Goal: Task Accomplishment & Management: Complete application form

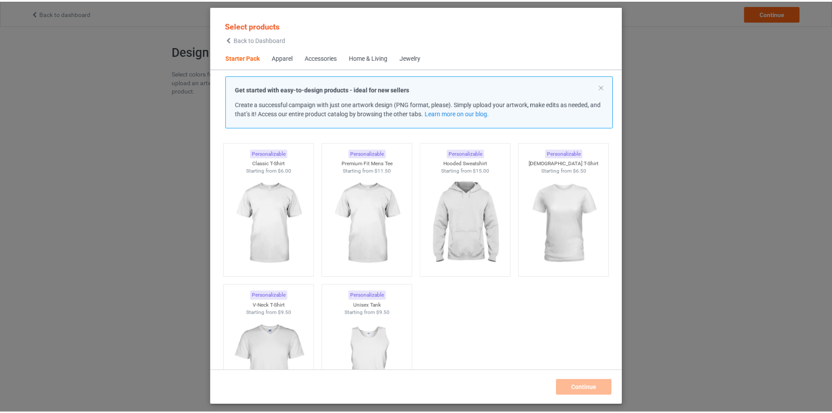
scroll to position [25, 0]
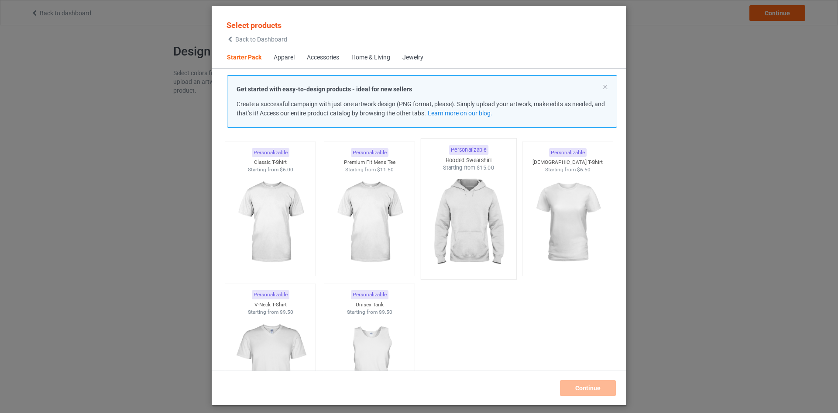
click at [487, 219] on img at bounding box center [468, 223] width 82 height 103
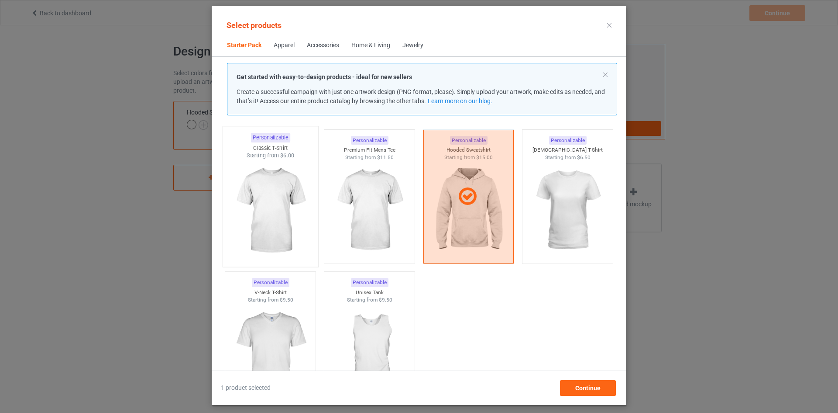
click at [268, 237] on img at bounding box center [270, 210] width 82 height 103
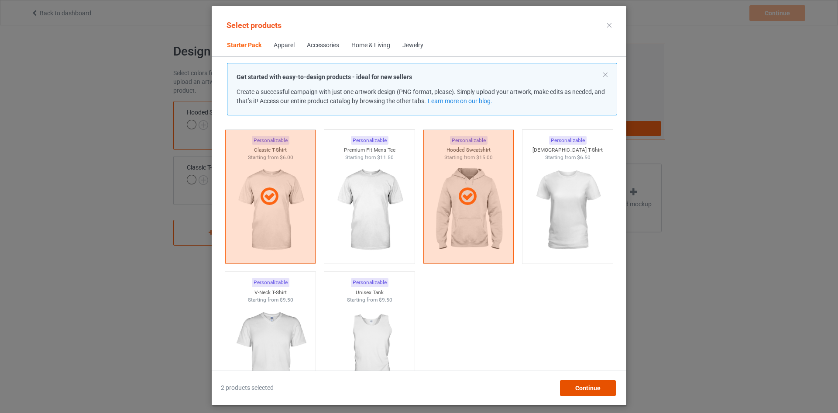
click at [590, 390] on span "Continue" at bounding box center [587, 387] width 25 height 7
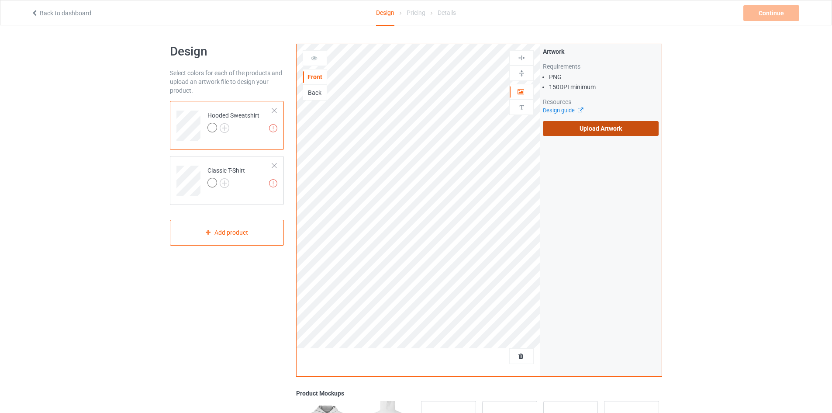
click at [594, 127] on label "Upload Artwork" at bounding box center [601, 128] width 116 height 15
click at [0, 0] on input "Upload Artwork" at bounding box center [0, 0] width 0 height 0
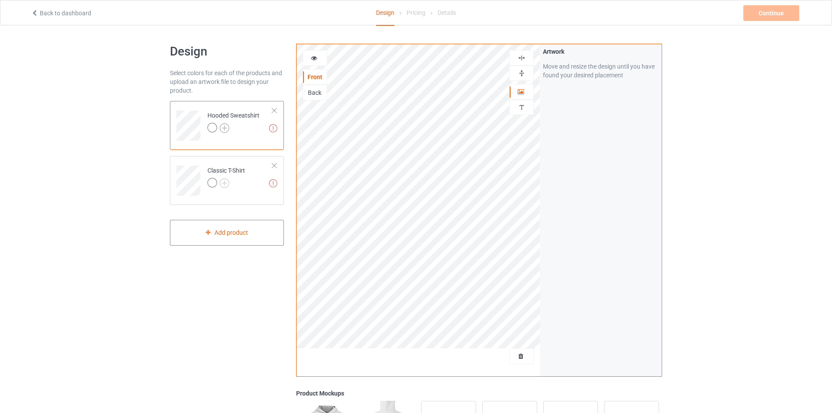
click at [226, 127] on img at bounding box center [225, 128] width 10 height 10
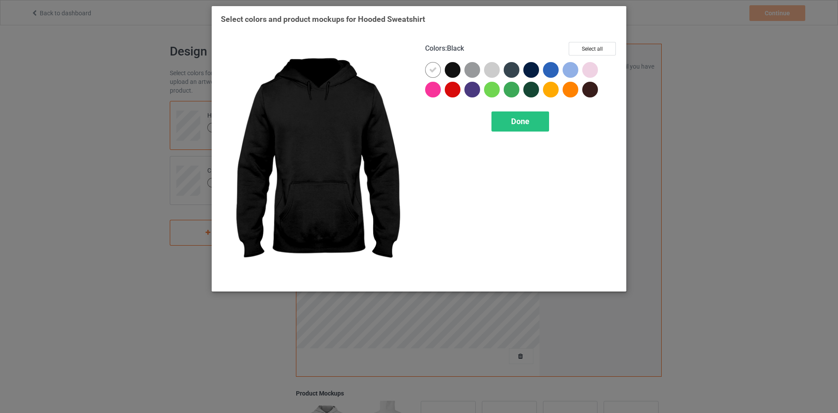
click at [450, 74] on div at bounding box center [453, 70] width 16 height 16
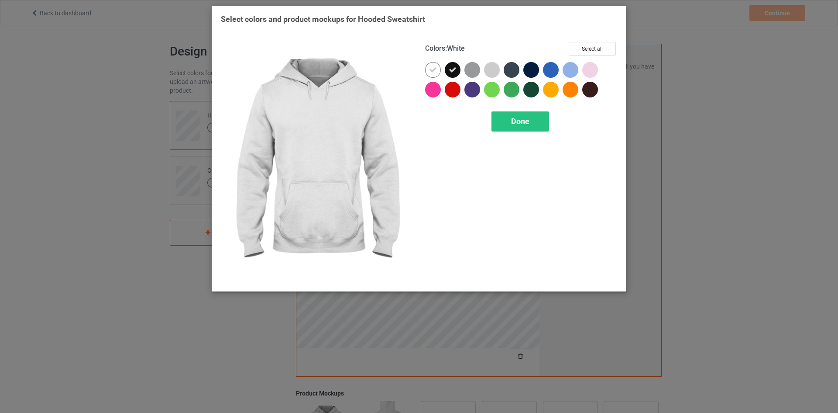
click at [440, 72] on div at bounding box center [433, 70] width 16 height 16
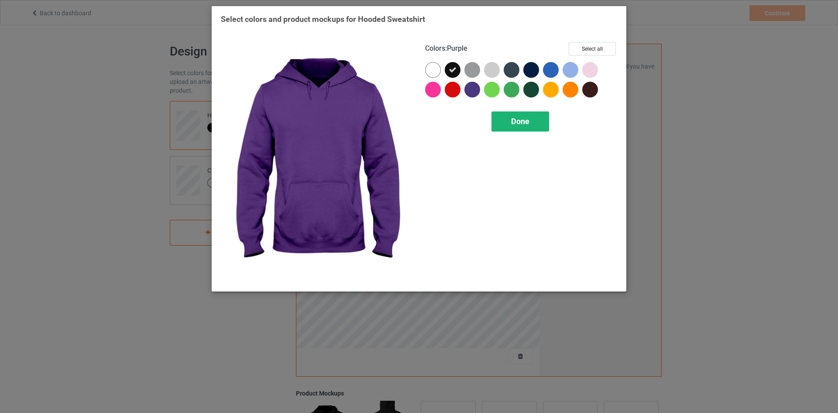
click at [505, 117] on div "Done" at bounding box center [521, 121] width 58 height 20
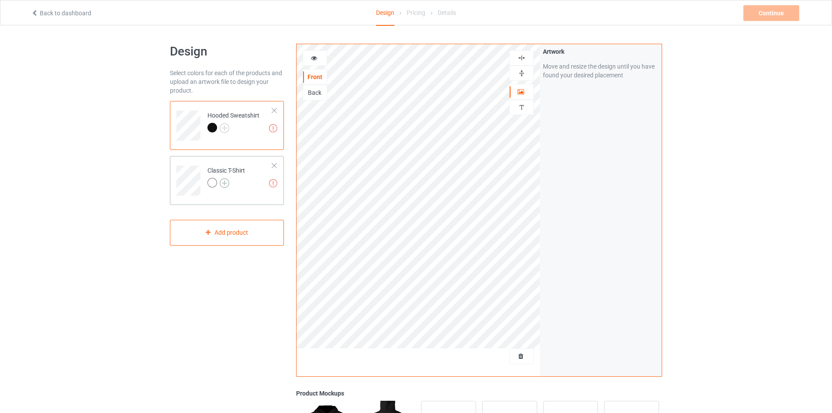
click at [223, 186] on img at bounding box center [225, 183] width 10 height 10
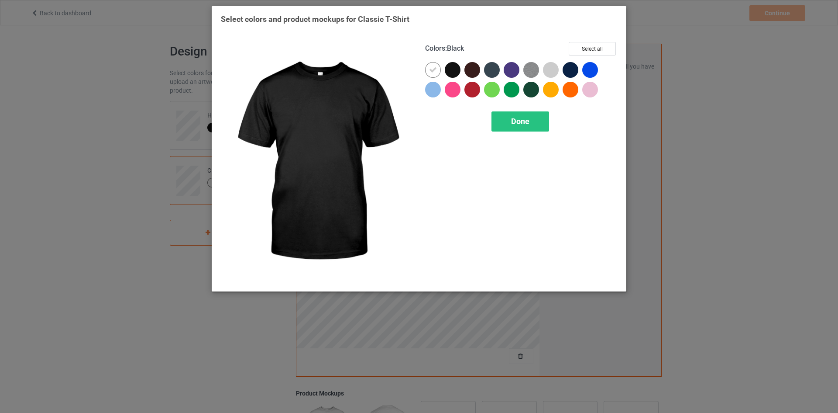
click at [449, 73] on div at bounding box center [453, 70] width 16 height 16
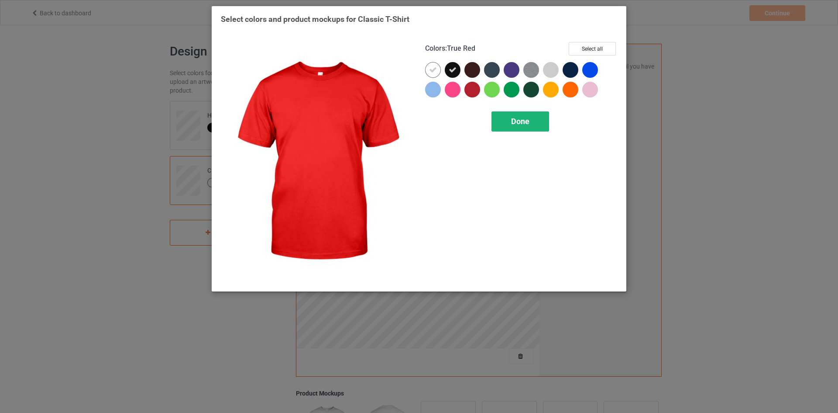
click at [505, 120] on div "Done" at bounding box center [521, 121] width 58 height 20
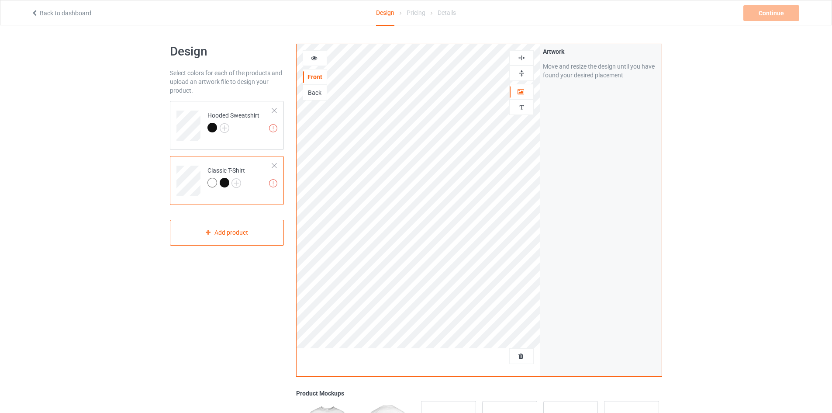
click at [210, 183] on div at bounding box center [212, 183] width 10 height 10
click at [236, 182] on img at bounding box center [236, 183] width 10 height 10
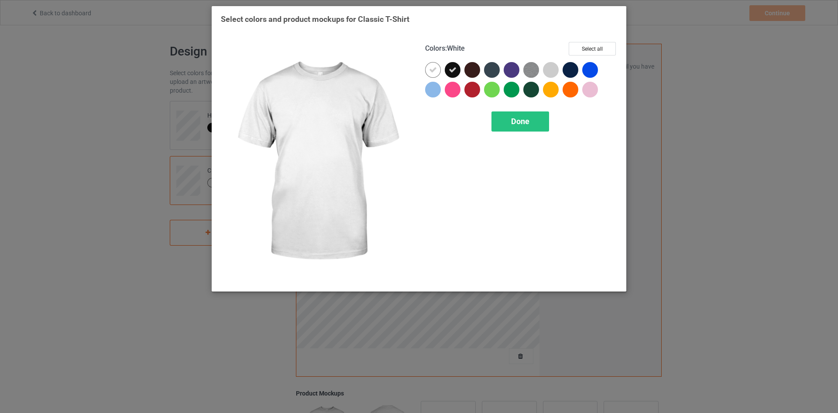
click at [426, 72] on div at bounding box center [433, 70] width 16 height 16
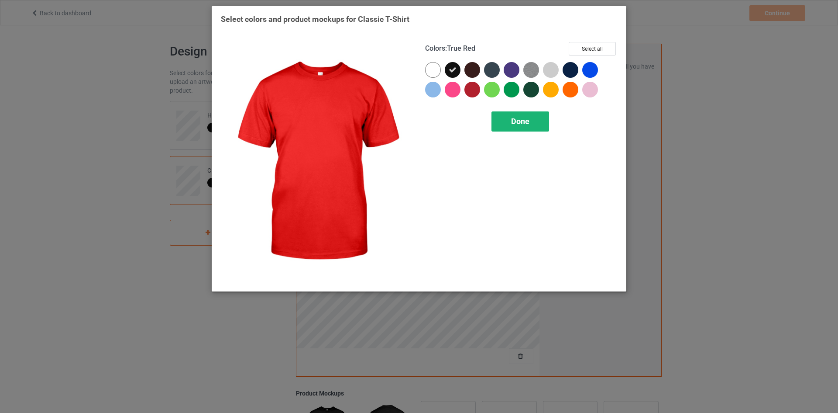
click at [520, 123] on span "Done" at bounding box center [520, 121] width 18 height 9
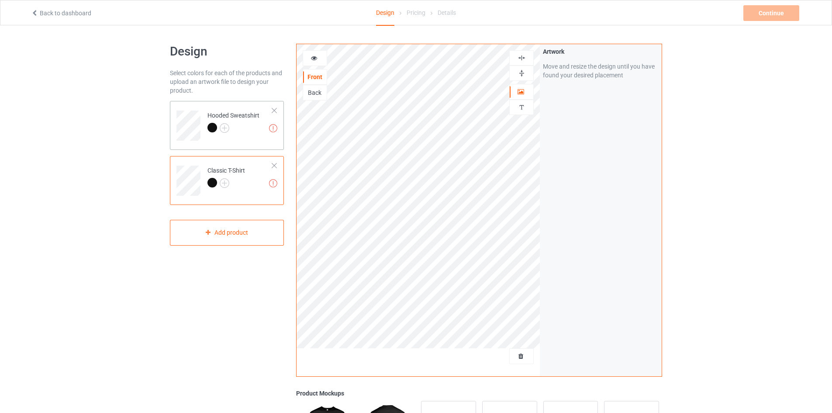
click at [237, 116] on div "Hooded Sweatshirt" at bounding box center [233, 121] width 52 height 21
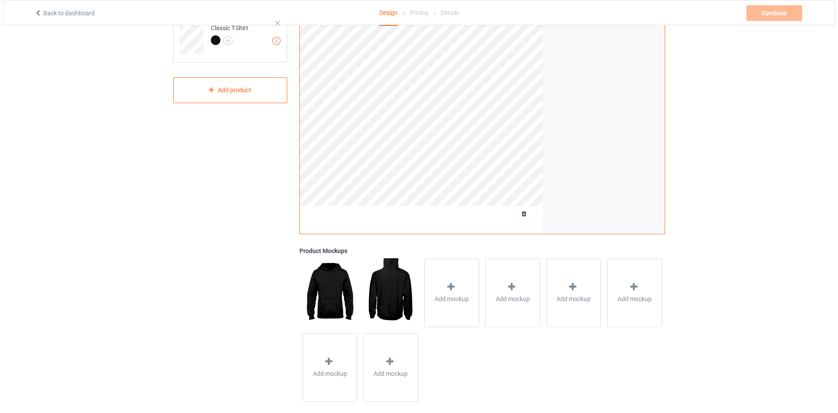
scroll to position [144, 0]
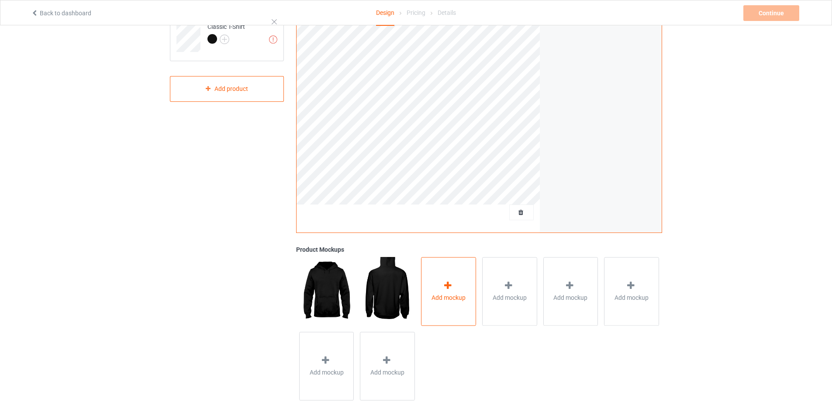
click at [445, 298] on span "Add mockup" at bounding box center [448, 297] width 34 height 9
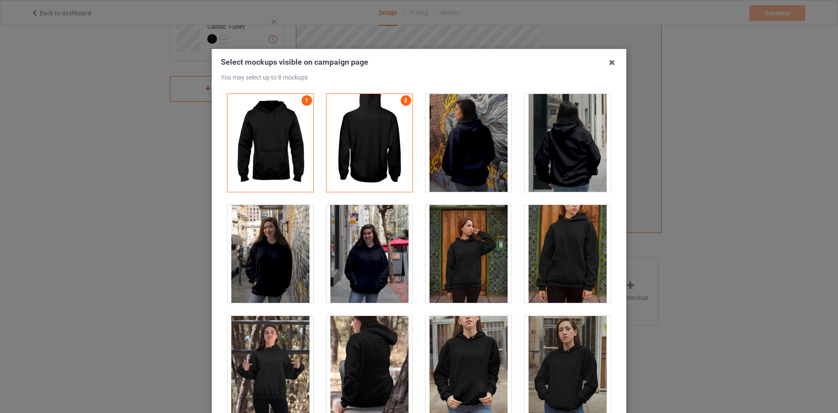
drag, startPoint x: 445, startPoint y: 298, endPoint x: 413, endPoint y: 313, distance: 35.2
click at [419, 313] on div at bounding box center [468, 364] width 99 height 111
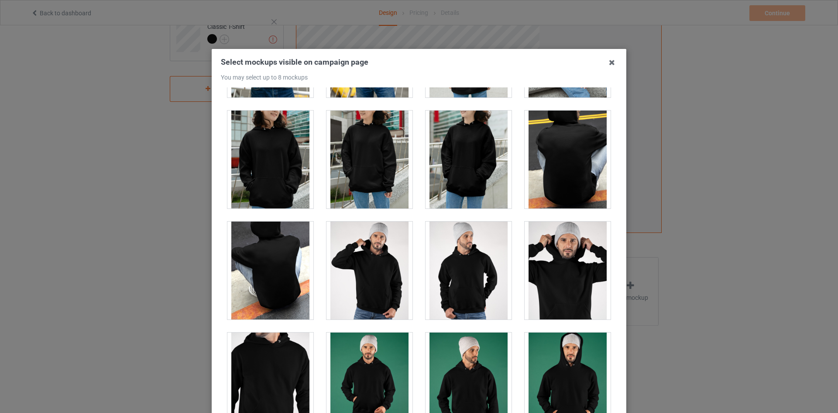
scroll to position [2644, 0]
click at [371, 269] on div at bounding box center [370, 271] width 86 height 98
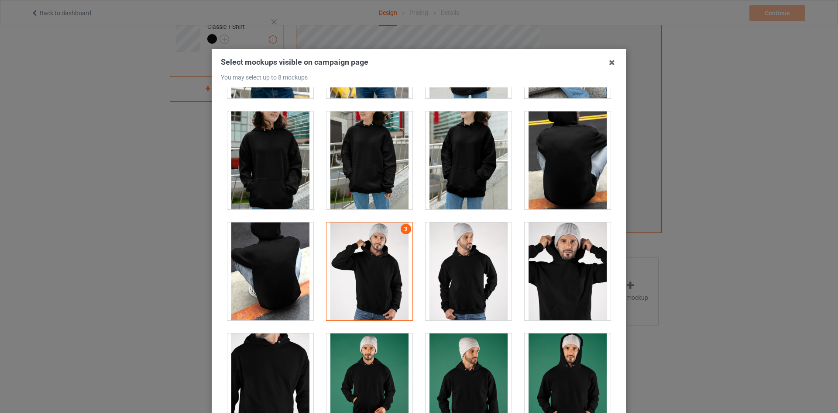
click at [462, 268] on div at bounding box center [469, 271] width 86 height 98
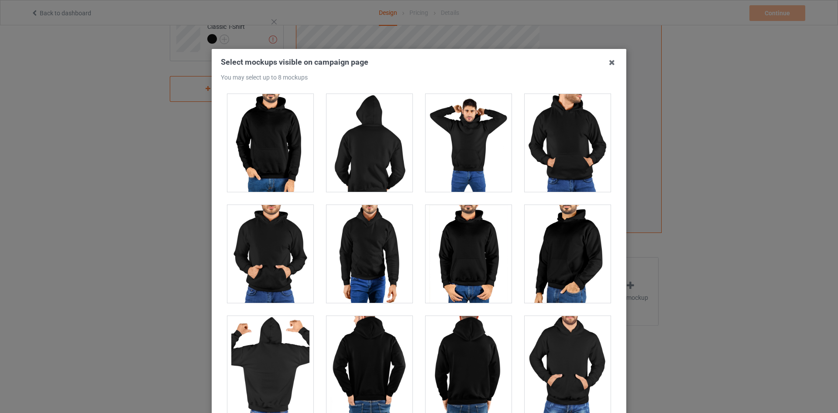
scroll to position [4436, 0]
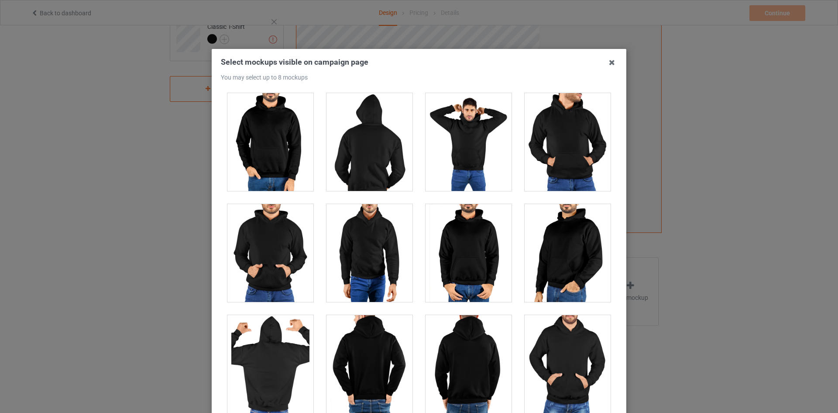
click at [368, 258] on div at bounding box center [370, 253] width 86 height 98
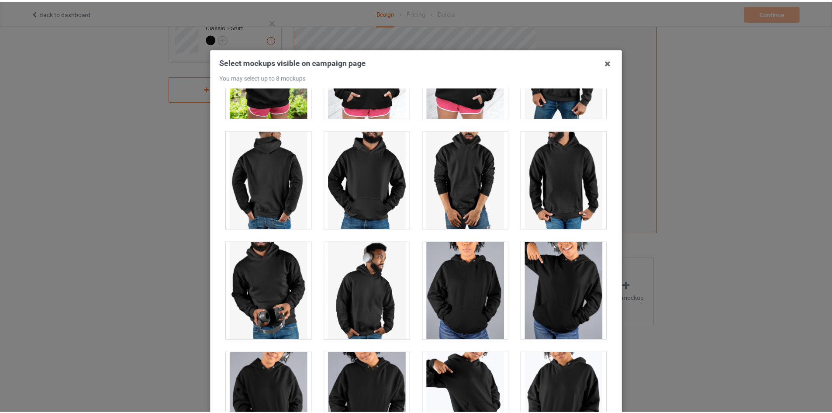
scroll to position [7281, 0]
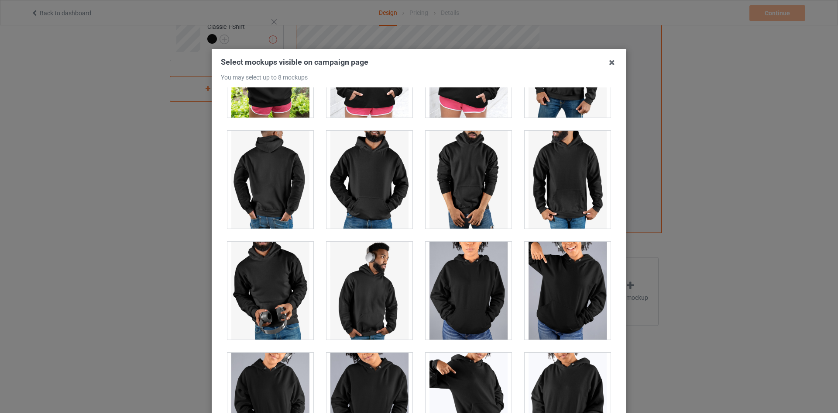
click at [370, 290] on div at bounding box center [370, 290] width 86 height 98
click at [607, 60] on icon at bounding box center [612, 62] width 14 height 14
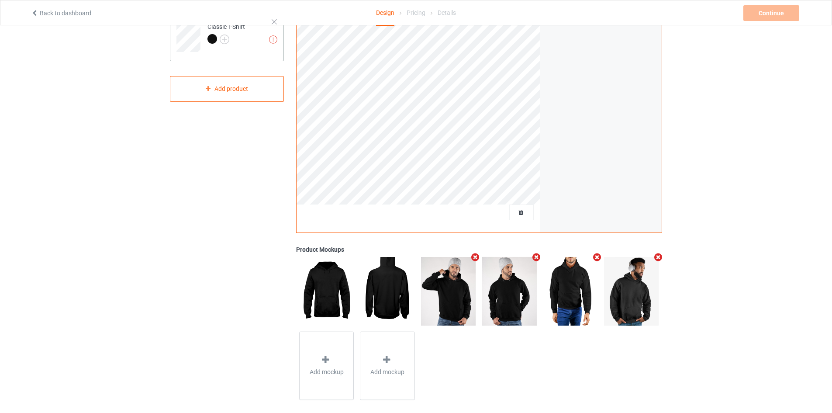
click at [276, 57] on div "Artwork resolution lower than 150 DPI may result in bad print Classic T-Shirt" at bounding box center [227, 36] width 114 height 49
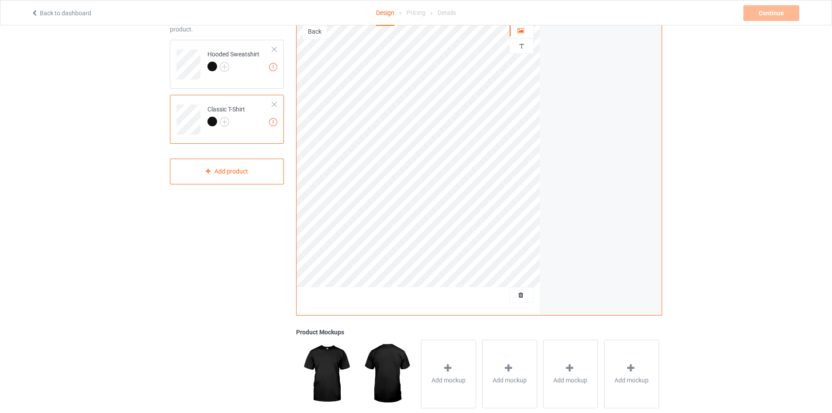
scroll to position [62, 0]
click at [268, 73] on td "Artwork resolution lower than 150 DPI may result in bad print Hooded Sweatshirt" at bounding box center [240, 61] width 75 height 36
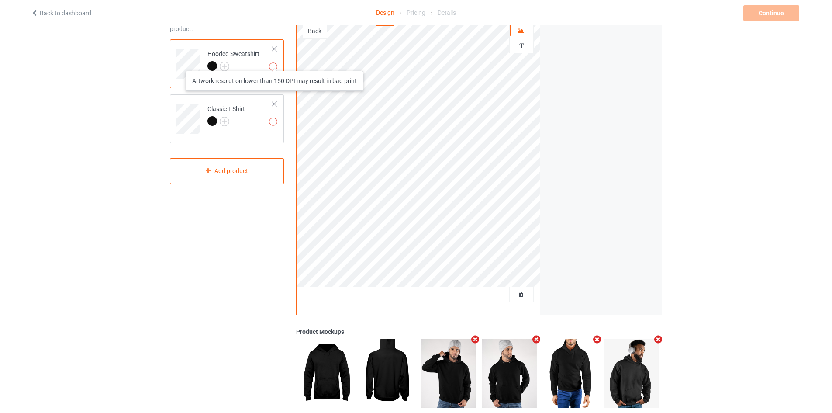
click at [275, 62] on img at bounding box center [273, 66] width 8 height 8
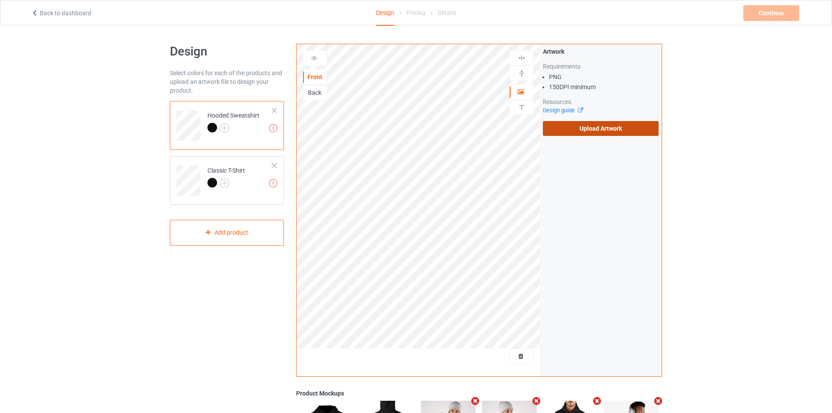
click at [561, 134] on label "Upload Artwork" at bounding box center [601, 128] width 116 height 15
click at [0, 0] on input "Upload Artwork" at bounding box center [0, 0] width 0 height 0
click at [562, 130] on label "Upload Artwork" at bounding box center [601, 128] width 116 height 15
click at [0, 0] on input "Upload Artwork" at bounding box center [0, 0] width 0 height 0
click at [579, 129] on label "Upload Artwork" at bounding box center [601, 128] width 116 height 15
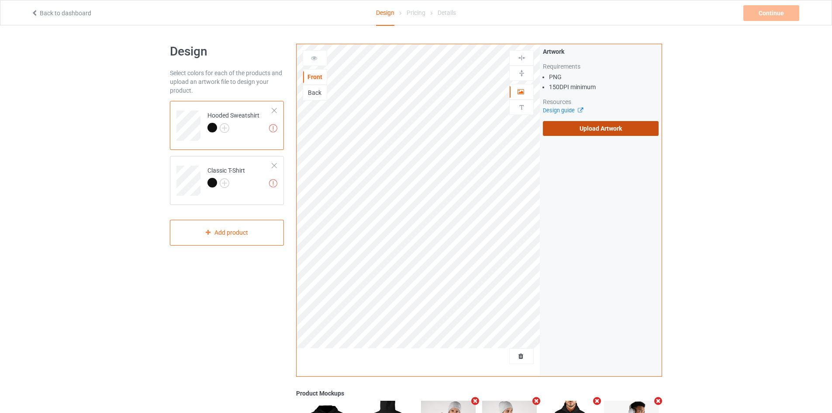
click at [0, 0] on input "Upload Artwork" at bounding box center [0, 0] width 0 height 0
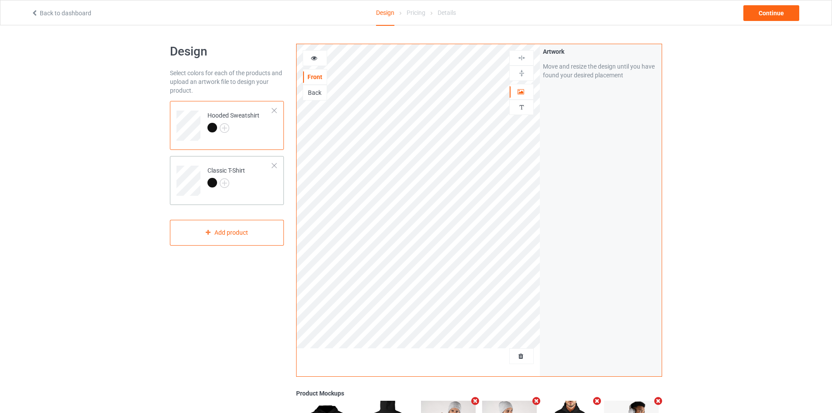
click at [266, 187] on td "Classic T-Shirt" at bounding box center [240, 177] width 75 height 36
click at [264, 138] on td "Hooded Sweatshirt" at bounding box center [240, 122] width 75 height 36
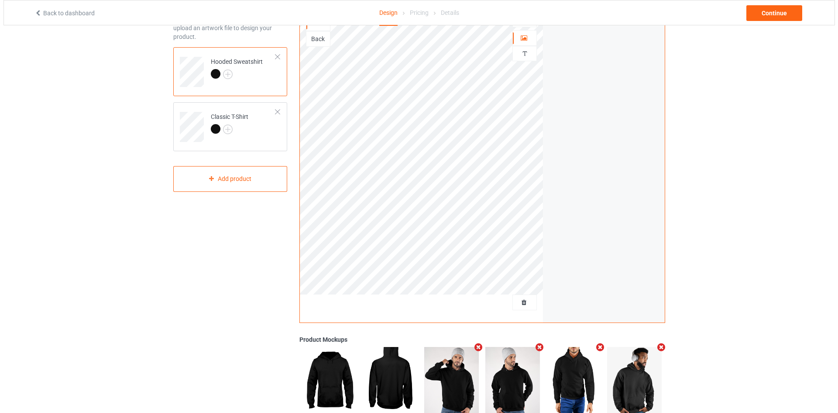
scroll to position [54, 0]
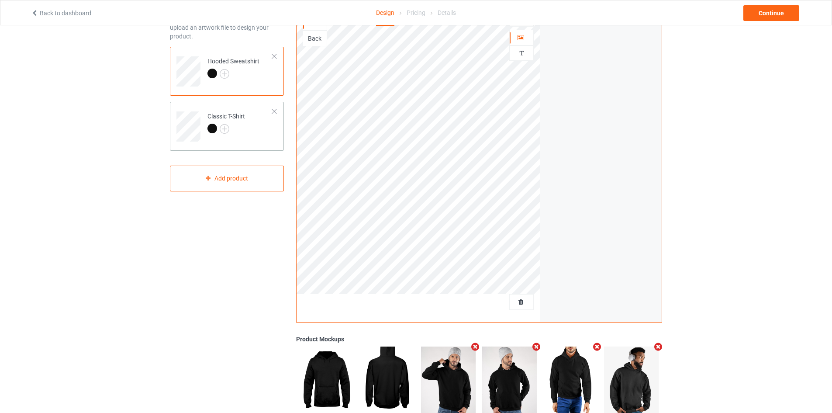
click at [259, 136] on td "Classic T-Shirt" at bounding box center [240, 123] width 75 height 36
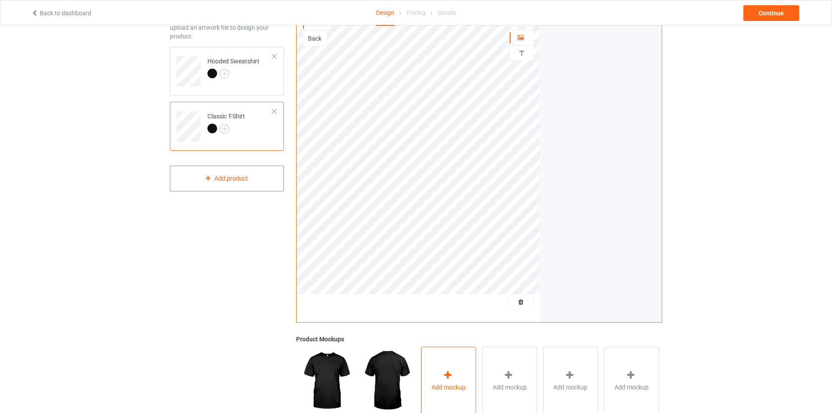
click at [461, 354] on div "Add mockup" at bounding box center [448, 380] width 55 height 69
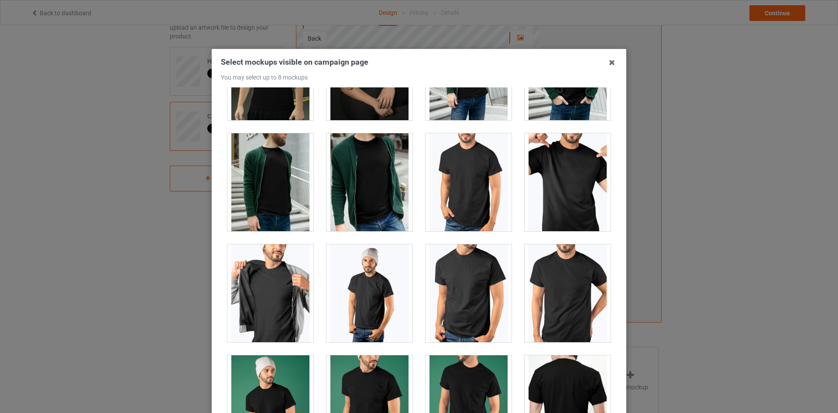
scroll to position [1635, 0]
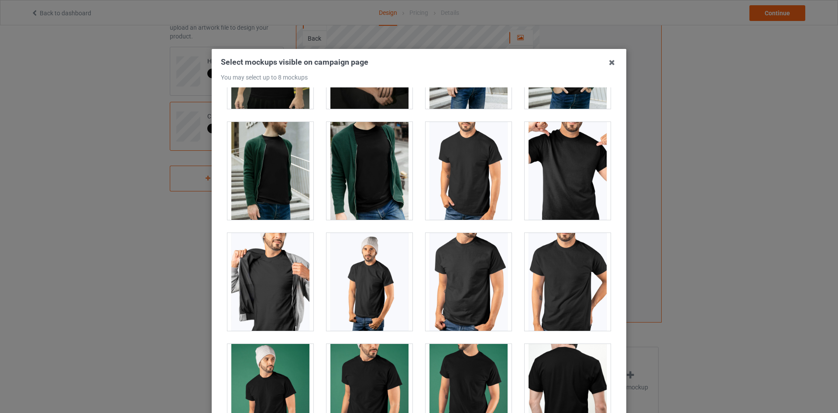
click at [361, 292] on div at bounding box center [370, 282] width 86 height 98
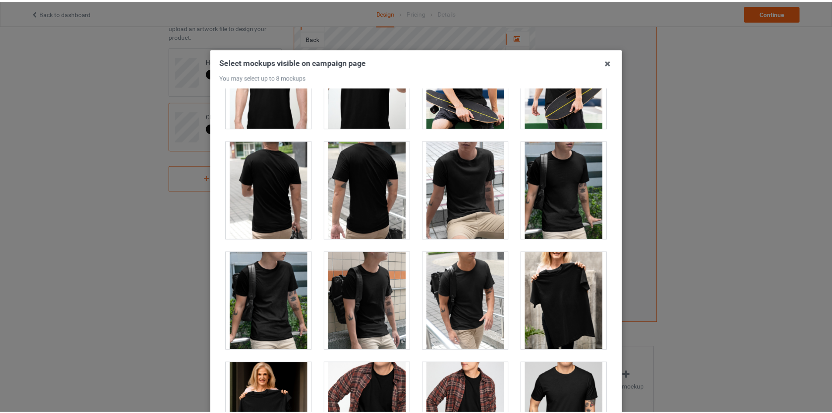
scroll to position [2166, 0]
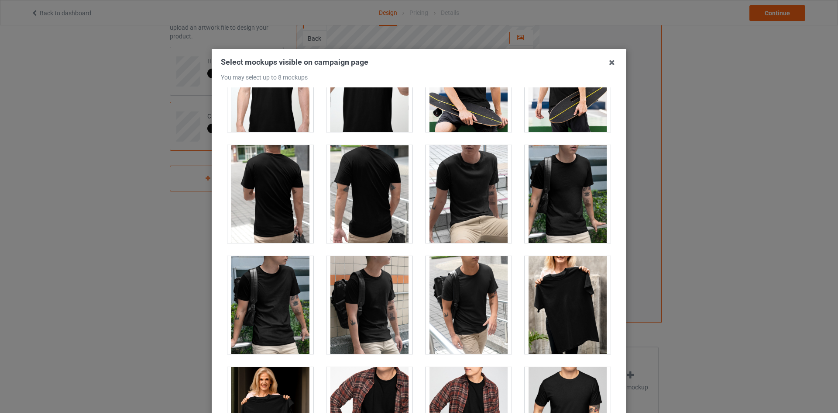
click at [166, 270] on div "Select mockups visible on campaign page You may select up to 8 mockups 1 2 3 3 …" at bounding box center [419, 206] width 838 height 413
click at [609, 62] on icon at bounding box center [612, 62] width 14 height 14
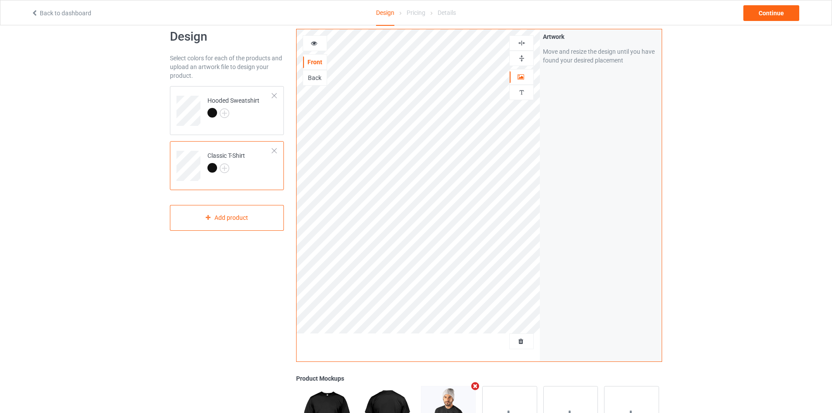
scroll to position [0, 0]
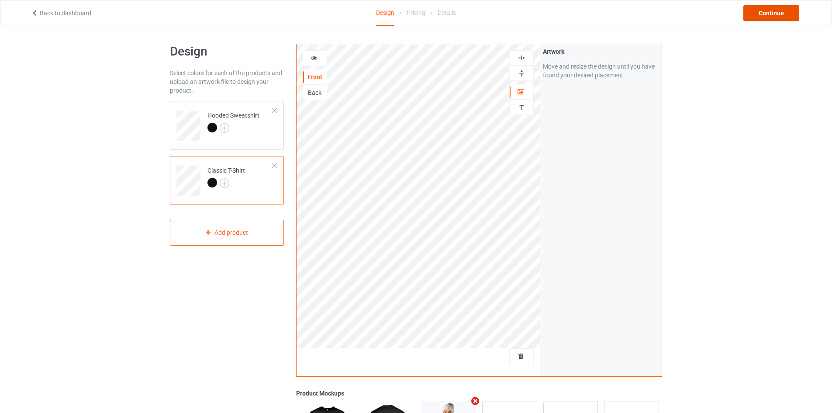
click at [790, 13] on div "Continue" at bounding box center [771, 13] width 56 height 16
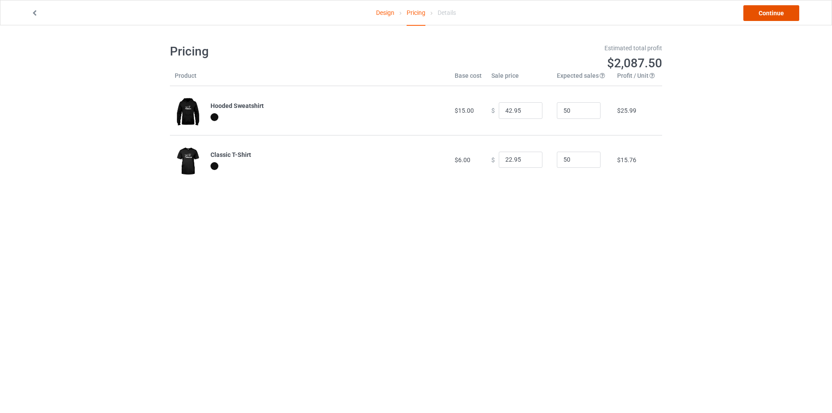
click at [773, 10] on link "Continue" at bounding box center [771, 13] width 56 height 16
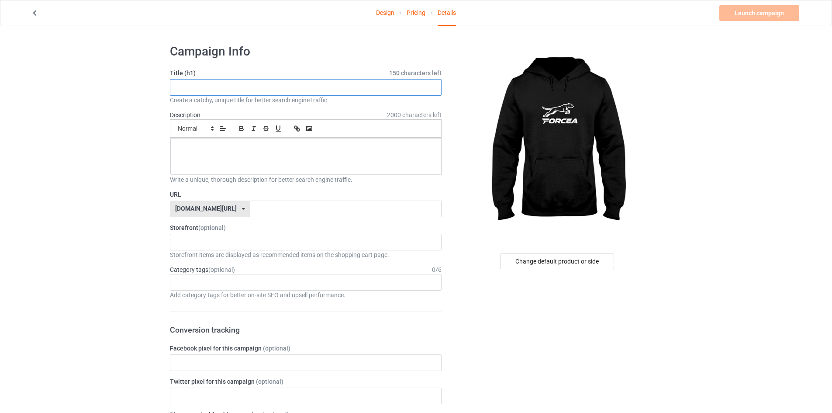
click at [348, 93] on input "text" at bounding box center [306, 87] width 272 height 17
type input "assczxczxc"
click at [322, 152] on div at bounding box center [305, 156] width 271 height 37
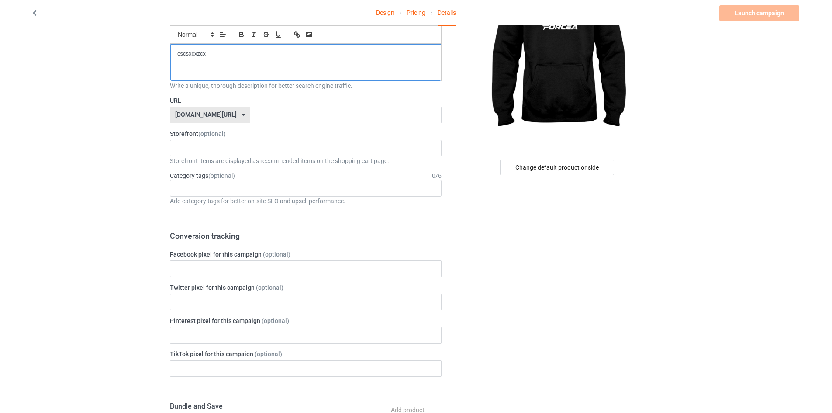
scroll to position [101, 0]
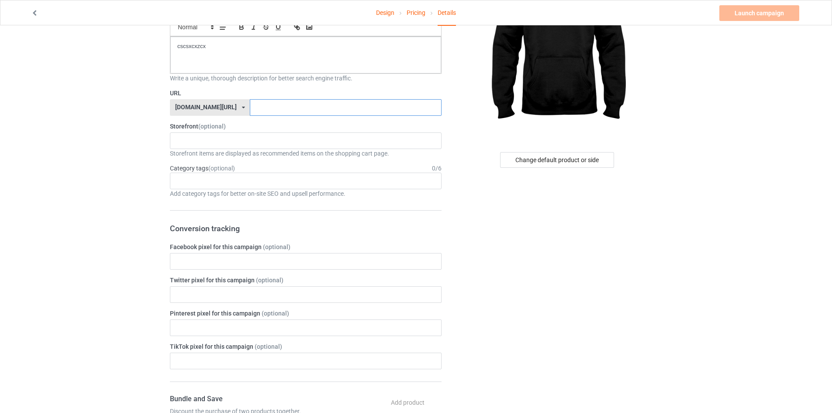
click at [282, 115] on input "text" at bounding box center [345, 107] width 191 height 17
type input "cszczcx"
click at [632, 150] on div "Change default product or side" at bounding box center [557, 376] width 220 height 880
click at [756, 7] on link "Launch campaign" at bounding box center [759, 13] width 80 height 16
